Goal: Information Seeking & Learning: Learn about a topic

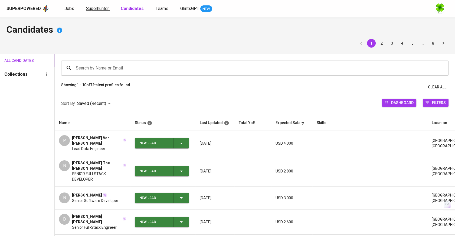
drag, startPoint x: 0, startPoint y: 0, endPoint x: 88, endPoint y: 5, distance: 88.6
click at [88, 6] on span "Superhunter" at bounding box center [97, 8] width 23 height 5
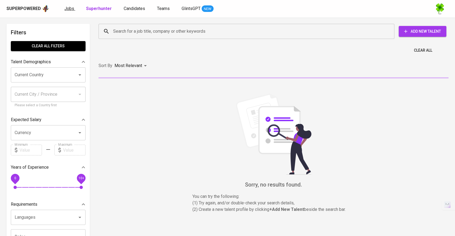
click at [73, 11] on span "Jobs" at bounding box center [69, 8] width 10 height 5
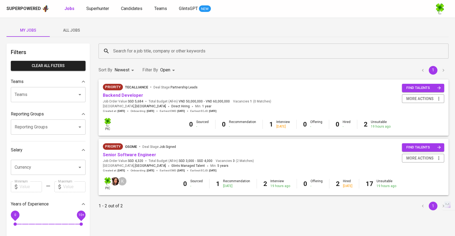
click at [80, 33] on span "All Jobs" at bounding box center [71, 30] width 37 height 7
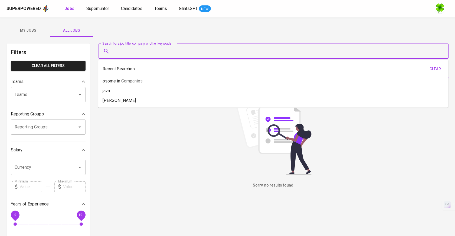
click at [133, 53] on input "Search for a job title, company or other keywords" at bounding box center [275, 51] width 326 height 10
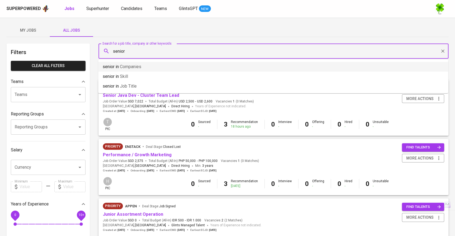
type input "senior"
click at [173, 37] on div "My Jobs All Jobs" at bounding box center [227, 30] width 442 height 13
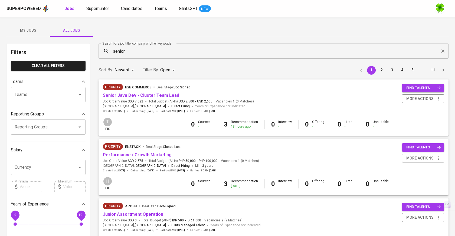
click at [159, 95] on link "Senior Java Dev - Cluster Team Lead" at bounding box center [141, 95] width 76 height 5
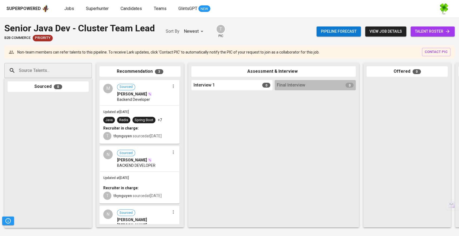
click at [163, 106] on hr at bounding box center [139, 106] width 79 height 0
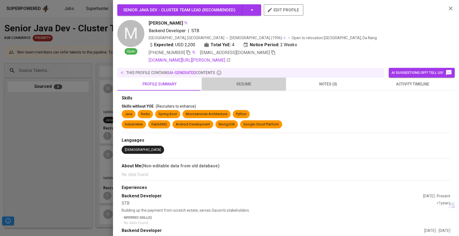
click at [243, 85] on span "resume" at bounding box center [244, 84] width 78 height 7
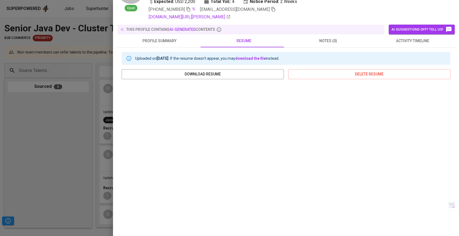
scroll to position [60, 0]
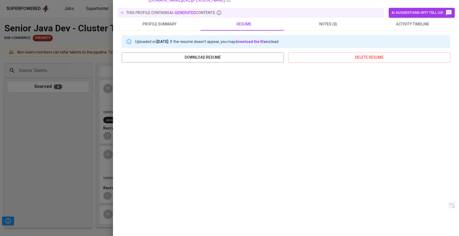
click at [95, 131] on div at bounding box center [229, 118] width 459 height 236
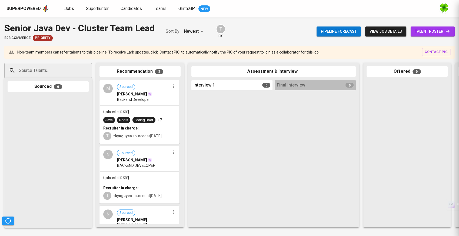
scroll to position [0, 0]
click at [153, 168] on div "N Sourced [PERSON_NAME] Hai BACKEND DEVELOPER" at bounding box center [139, 159] width 79 height 25
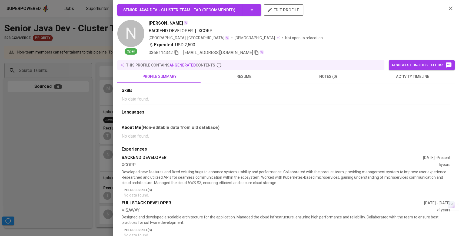
click at [246, 80] on span "resume" at bounding box center [244, 76] width 78 height 7
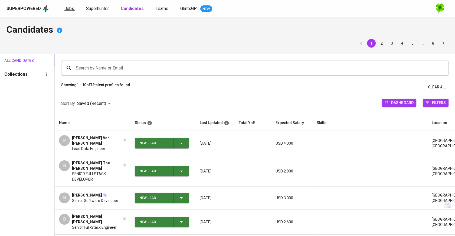
click at [74, 5] on link "Jobs" at bounding box center [69, 8] width 11 height 7
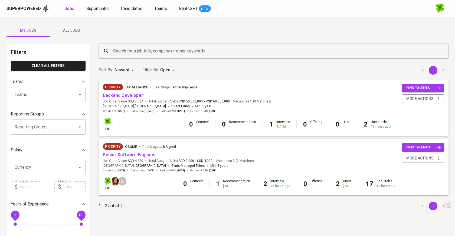
click at [71, 28] on span "All Jobs" at bounding box center [71, 30] width 37 height 7
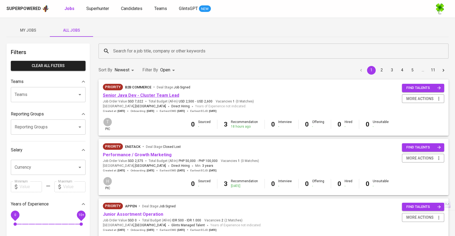
click at [137, 94] on link "Senior Java Dev - Cluster Team Lead" at bounding box center [141, 95] width 76 height 5
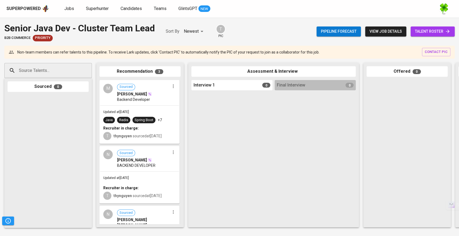
click at [167, 118] on div "Java Redis Spring Boot +7" at bounding box center [139, 120] width 73 height 6
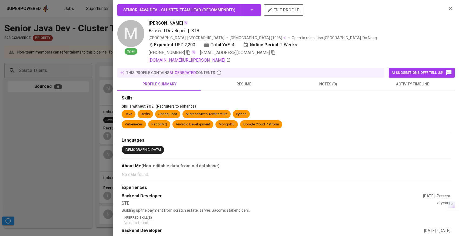
click at [249, 83] on span "resume" at bounding box center [244, 84] width 78 height 7
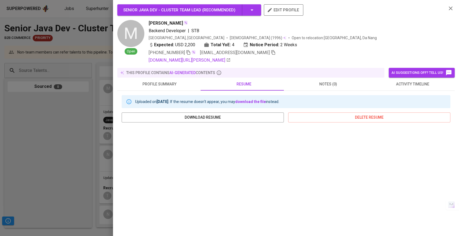
click at [70, 143] on div at bounding box center [229, 118] width 459 height 236
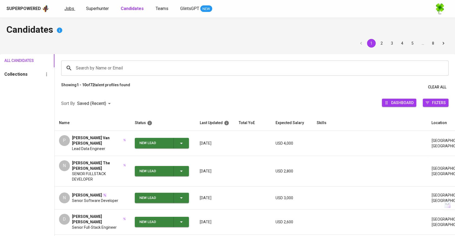
click at [68, 9] on span "Jobs" at bounding box center [69, 8] width 10 height 5
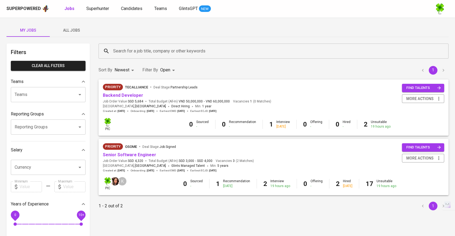
click at [78, 36] on button "All Jobs" at bounding box center [71, 30] width 43 height 13
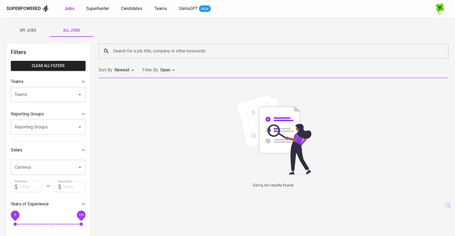
click at [146, 47] on input "Search for a job title, company or other keywords" at bounding box center [275, 51] width 326 height 10
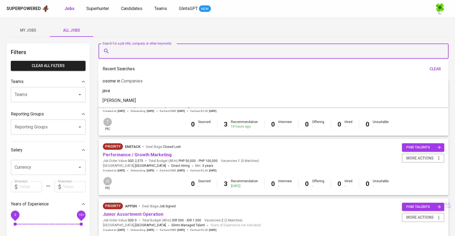
click at [147, 50] on input "Search for a job title, company or other keywords" at bounding box center [275, 51] width 326 height 10
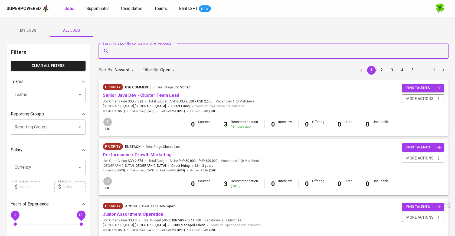
click at [131, 94] on link "Senior Java Dev - Cluster Team Lead" at bounding box center [141, 95] width 76 height 5
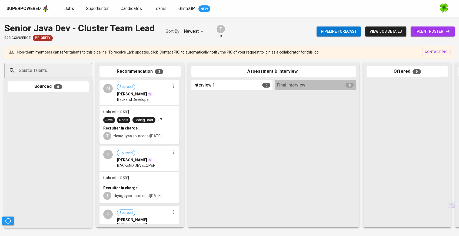
click at [147, 102] on span "Backend Developer" at bounding box center [133, 99] width 33 height 5
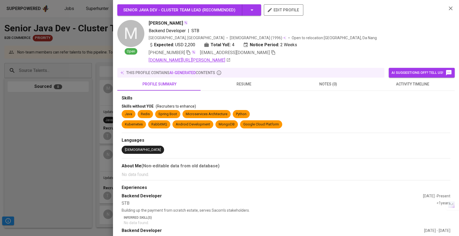
click at [203, 60] on link "[DOMAIN_NAME][URL][PERSON_NAME]" at bounding box center [190, 60] width 82 height 6
click at [253, 85] on span "resume" at bounding box center [244, 84] width 78 height 7
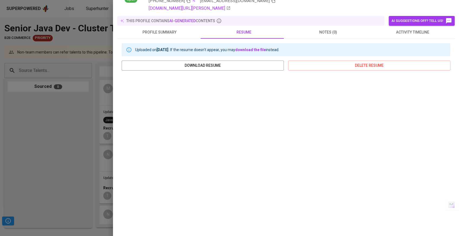
scroll to position [60, 0]
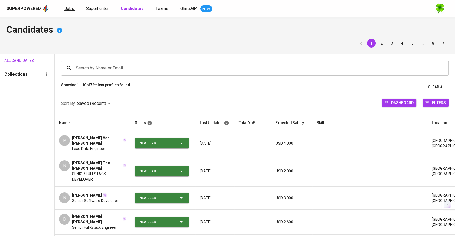
click at [71, 11] on span "Jobs" at bounding box center [69, 8] width 10 height 5
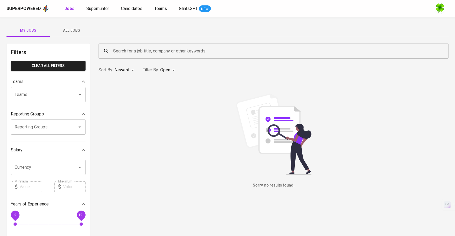
click at [75, 31] on span "All Jobs" at bounding box center [71, 30] width 37 height 7
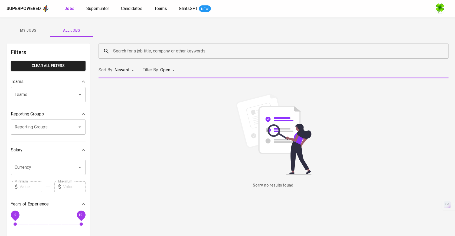
click at [162, 51] on input "Search for a job title, company or other keywords" at bounding box center [275, 51] width 326 height 10
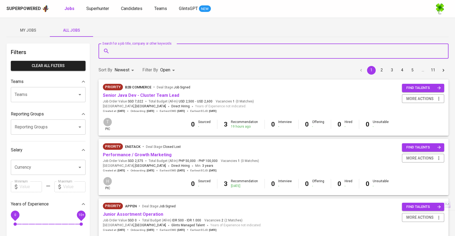
click at [209, 46] on input "Search for a job title, company or other keywords" at bounding box center [275, 51] width 326 height 10
click at [157, 96] on link "Senior Java Dev - Cluster Team Lead" at bounding box center [141, 95] width 76 height 5
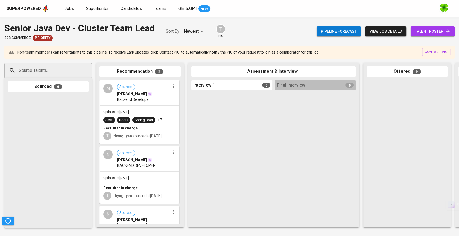
click at [149, 96] on div "[PERSON_NAME]" at bounding box center [143, 93] width 53 height 5
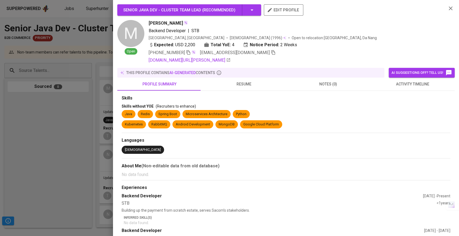
click at [235, 80] on button "resume" at bounding box center [244, 84] width 84 height 13
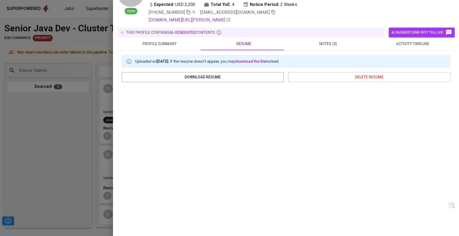
scroll to position [60, 0]
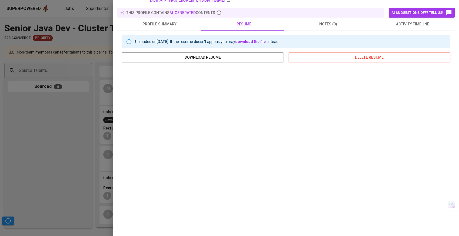
click at [97, 110] on div at bounding box center [229, 118] width 459 height 236
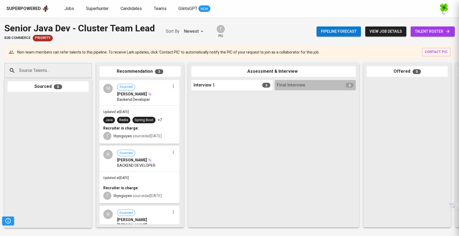
scroll to position [0, 0]
